Goal: Find specific page/section: Find specific page/section

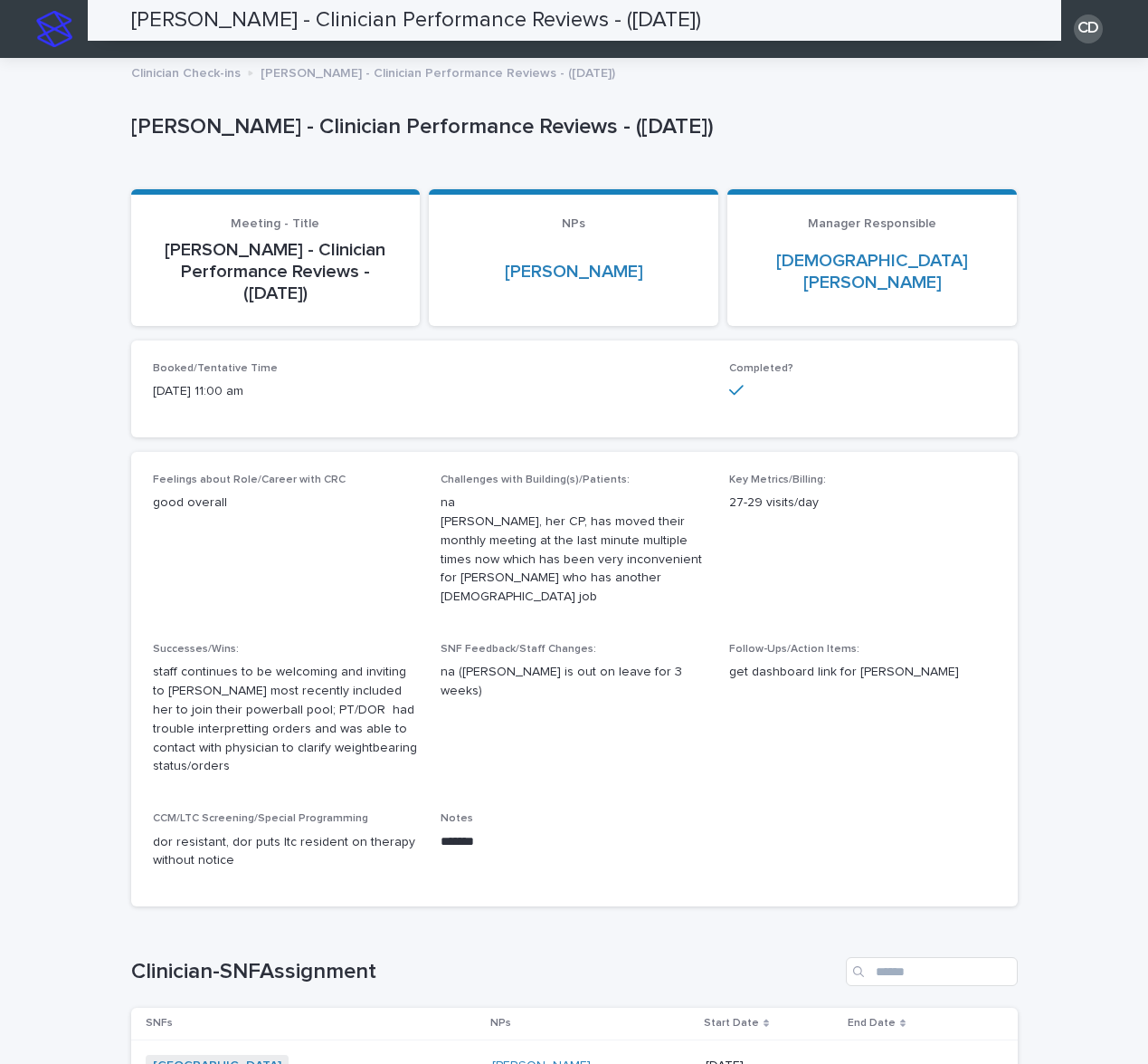
scroll to position [491, 0]
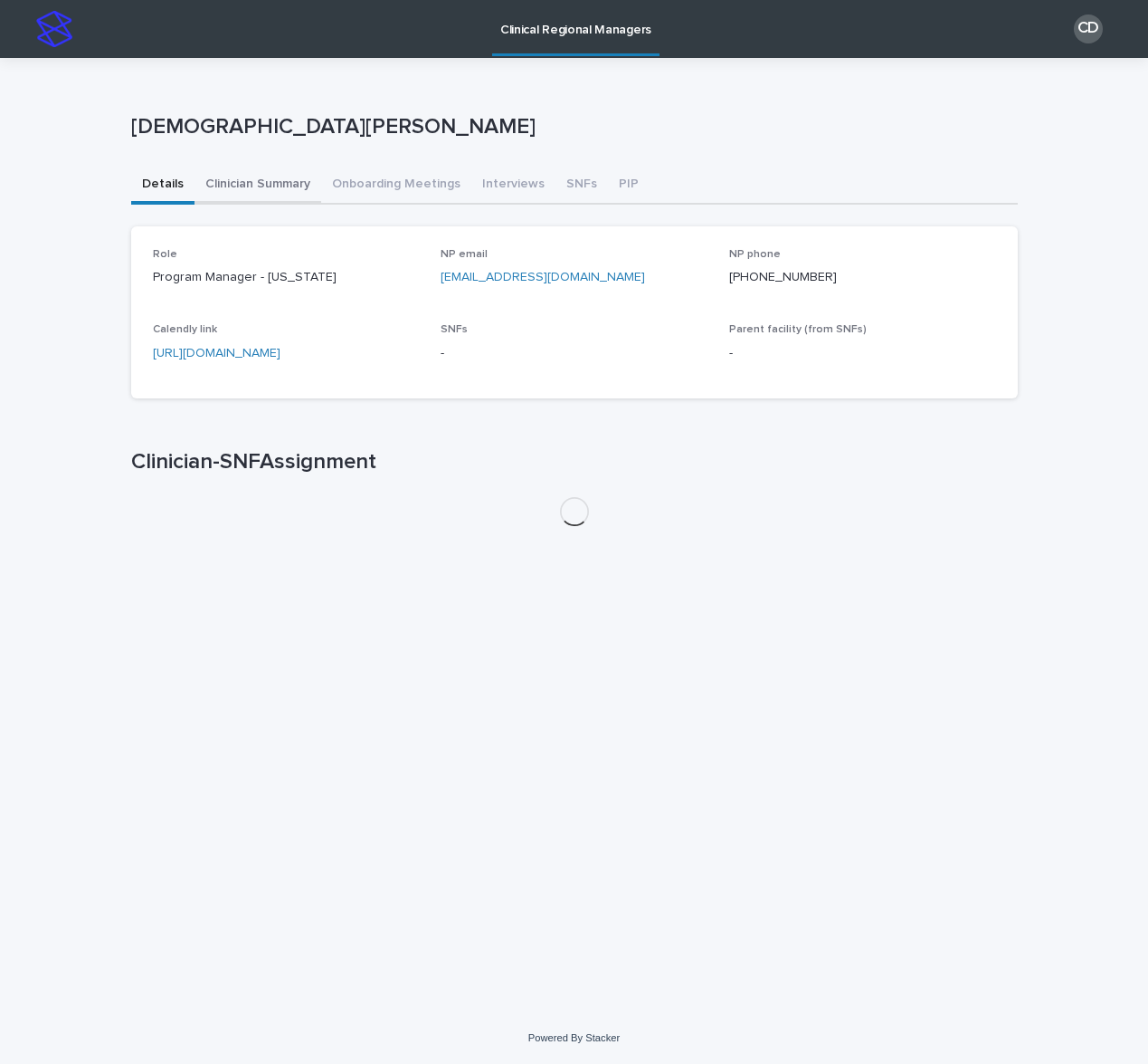
click at [275, 186] on button "Clinician Summary" at bounding box center [258, 186] width 127 height 38
